Goal: Navigation & Orientation: Understand site structure

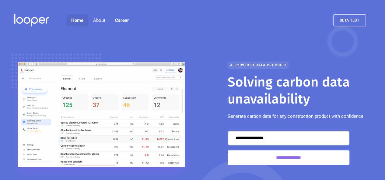
click at [78, 15] on link "Home" at bounding box center [77, 20] width 22 height 12
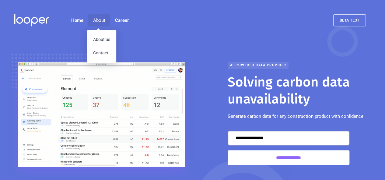
click at [97, 17] on div "About" at bounding box center [99, 20] width 12 height 7
click at [105, 38] on link "About us" at bounding box center [101, 39] width 29 height 13
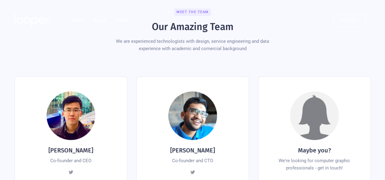
scroll to position [208, 0]
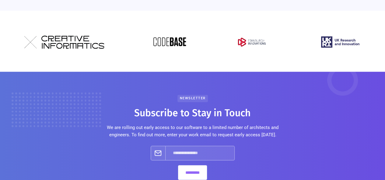
click at [130, 95] on div "Newsletter Subscribe to Stay in Touch We are rolling out early access to our so…" at bounding box center [192, 140] width 173 height 90
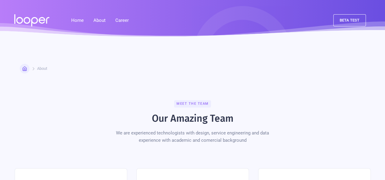
scroll to position [116, 0]
click at [77, 14] on link "Home" at bounding box center [77, 20] width 22 height 12
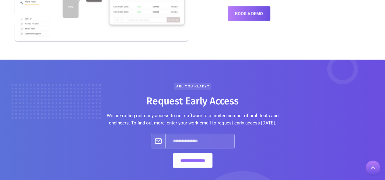
scroll to position [780, 0]
